Goal: Information Seeking & Learning: Learn about a topic

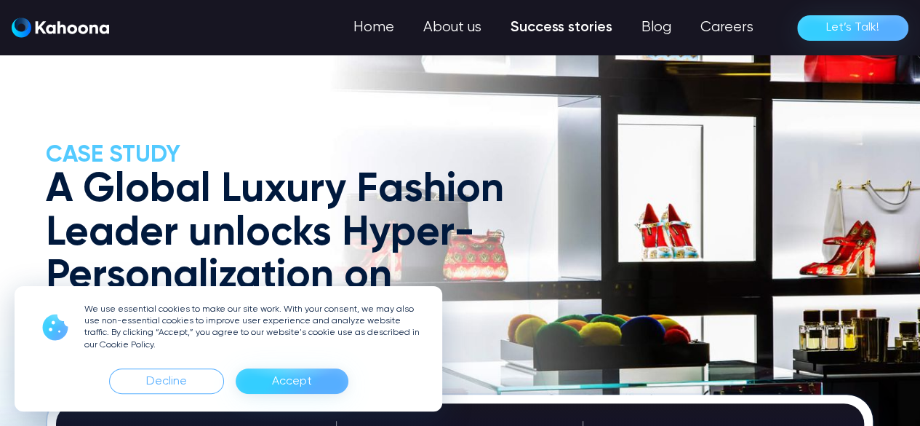
click at [314, 383] on div "Accept" at bounding box center [292, 380] width 113 height 25
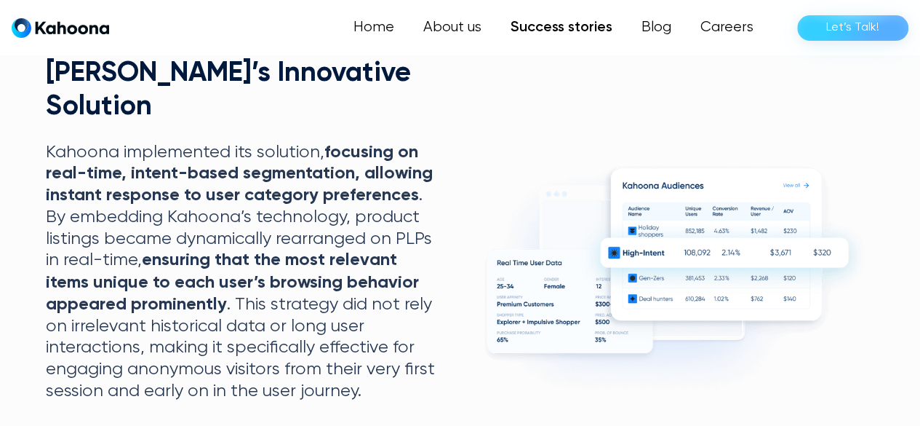
scroll to position [1104, 0]
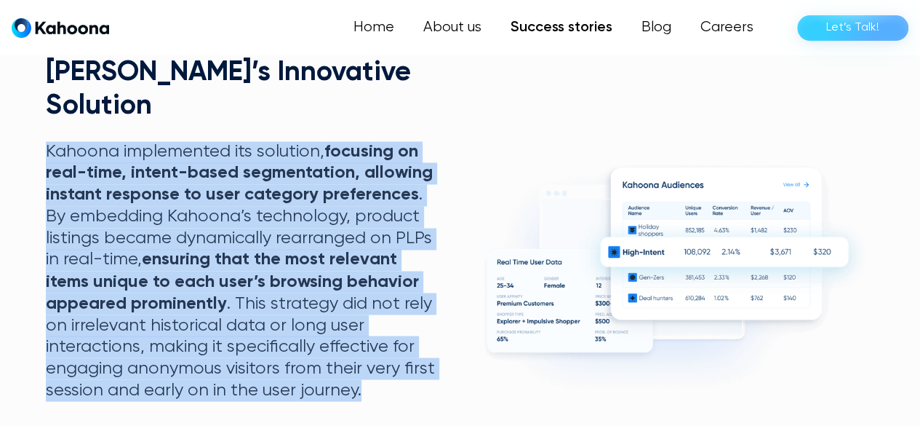
drag, startPoint x: 47, startPoint y: 125, endPoint x: 413, endPoint y: 378, distance: 445.2
click at [413, 378] on p "Kahoona implemented its solution, focusing on real-time, intent-based segmentat…" at bounding box center [244, 271] width 396 height 260
copy p "Kahoona implemented its solution, focusing on real-time, intent-based segmentat…"
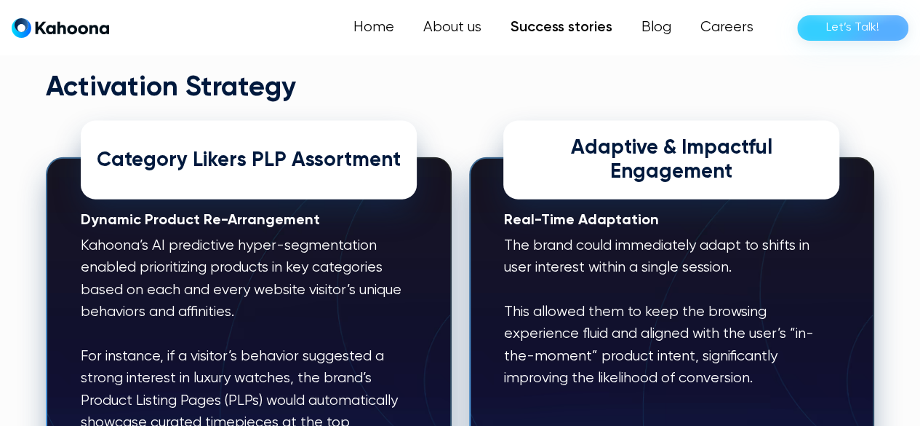
scroll to position [1586, 0]
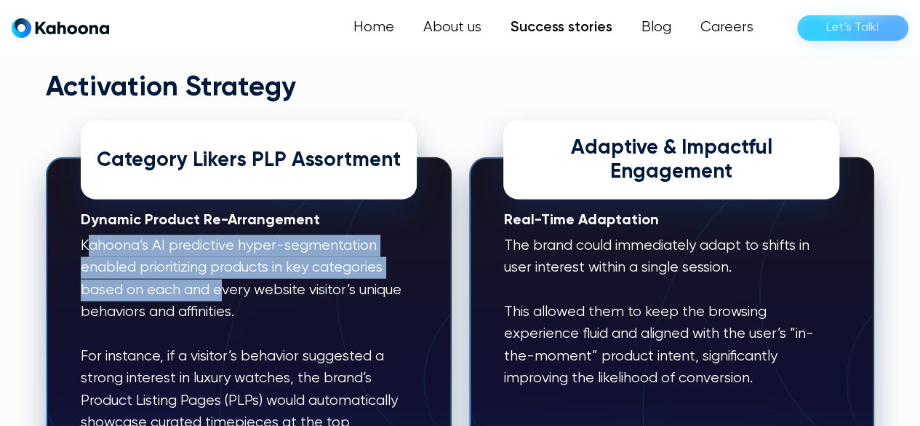
drag, startPoint x: 87, startPoint y: 223, endPoint x: 222, endPoint y: 277, distance: 145.0
click at [222, 277] on p "Kahoona’s AI predictive hyper-segmentation enabled prioritizing products in key…" at bounding box center [248, 356] width 335 height 243
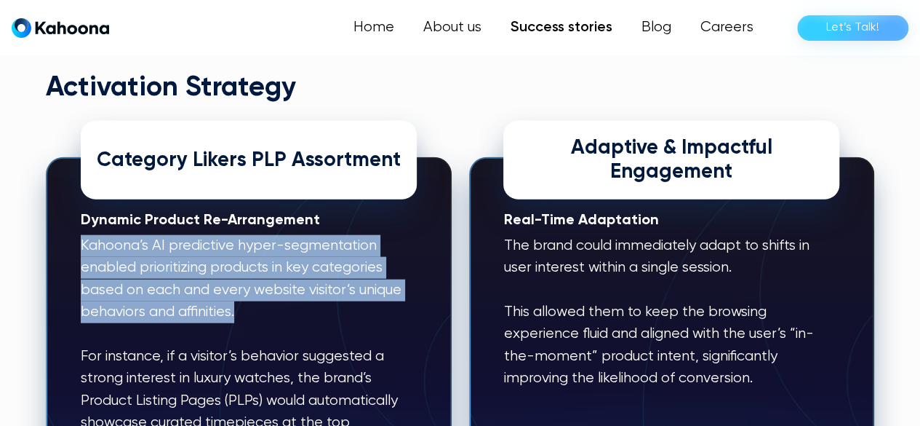
drag, startPoint x: 247, startPoint y: 291, endPoint x: 79, endPoint y: 223, distance: 181.4
click at [79, 223] on div "Dynamic Product Re-Arrangement Kahoona’s AI predictive hyper-segmentation enabl…" at bounding box center [248, 340] width 405 height 367
copy p "Kahoona’s AI predictive hyper-segmentation enabled prioritizing products in key…"
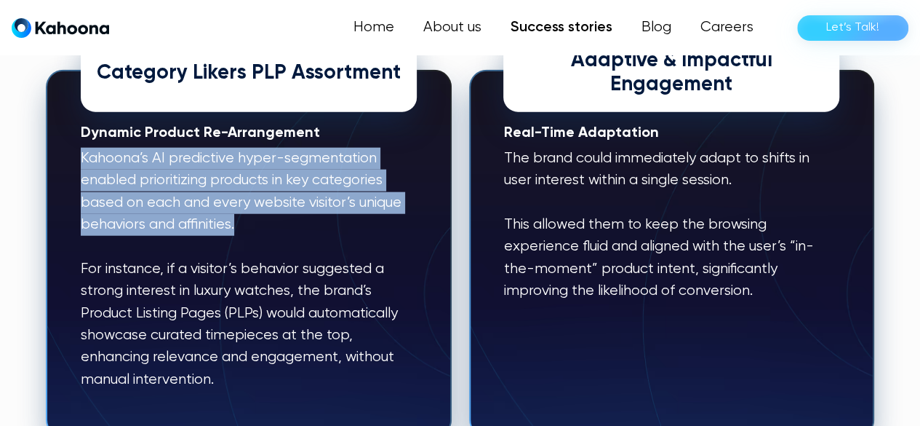
scroll to position [1674, 0]
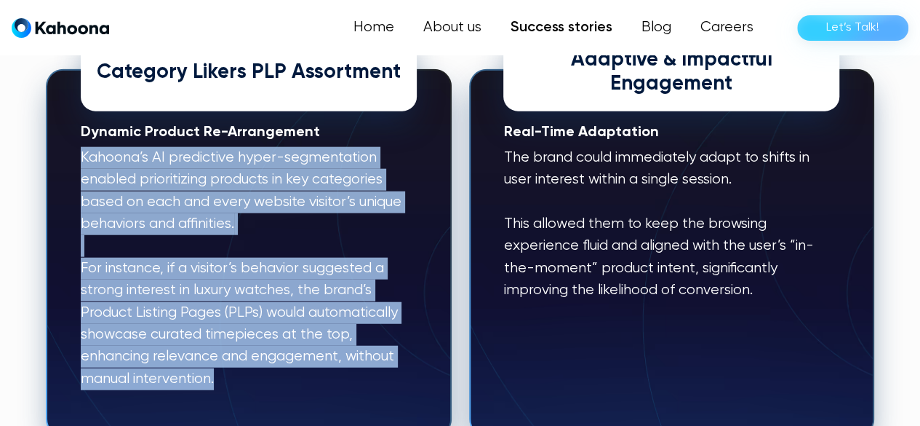
drag, startPoint x: 237, startPoint y: 360, endPoint x: 76, endPoint y: 148, distance: 266.3
click at [76, 148] on div "Dynamic Product Re-Arrangement Kahoona’s AI predictive hyper-segmentation enabl…" at bounding box center [248, 252] width 405 height 367
copy p "Kahoona’s AI predictive hyper-segmentation enabled prioritizing products in key…"
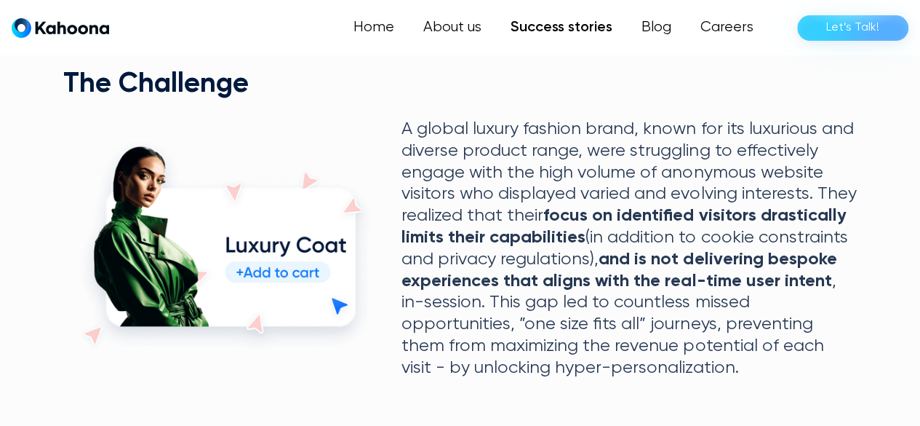
scroll to position [704, 0]
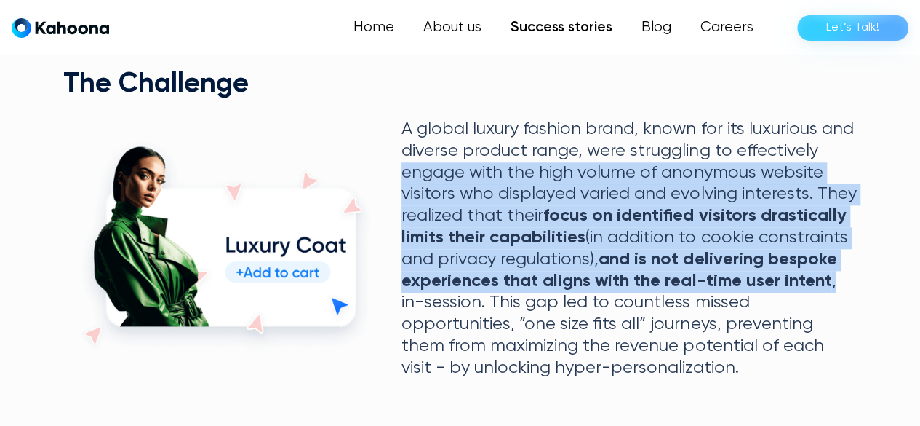
drag, startPoint x: 404, startPoint y: 180, endPoint x: 842, endPoint y: 293, distance: 452.2
click at [842, 293] on p "A global luxury fashion brand, known for its luxurious and diverse product rang…" at bounding box center [629, 249] width 455 height 260
copy p "engage with the high volume of anonymous website visitors who displayed varied …"
